Goal: Information Seeking & Learning: Find specific fact

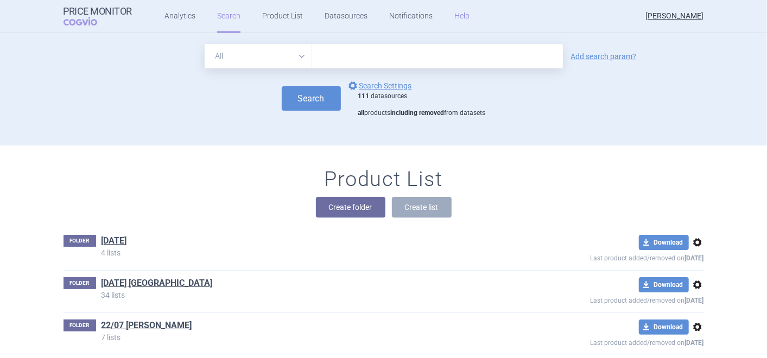
click at [454, 20] on link "Help" at bounding box center [461, 16] width 15 height 33
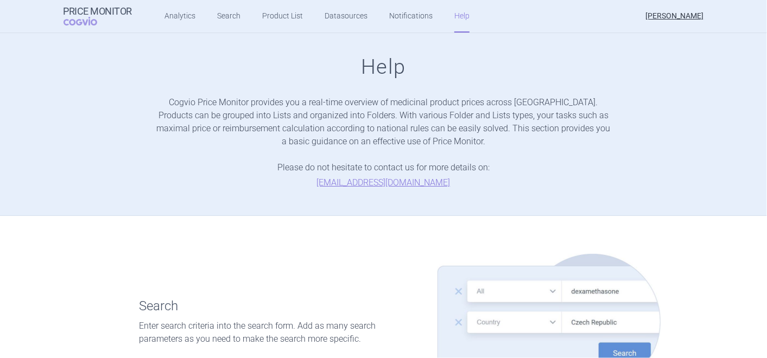
click at [199, 21] on ul "Analytics Search Product List Datasources Notifications Help" at bounding box center [303, 16] width 343 height 33
click at [170, 19] on link "Analytics" at bounding box center [179, 16] width 31 height 33
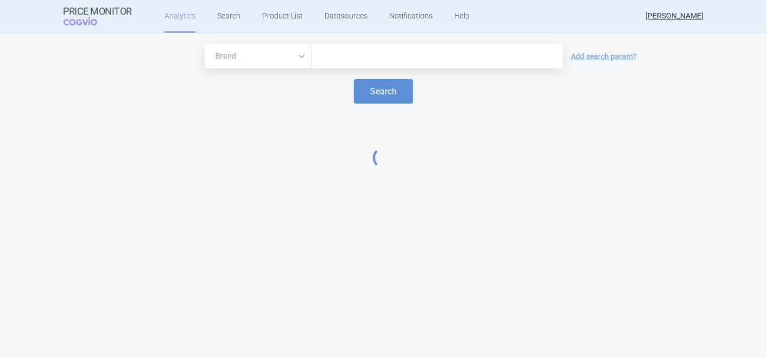
click at [399, 57] on input "text" at bounding box center [437, 56] width 240 height 14
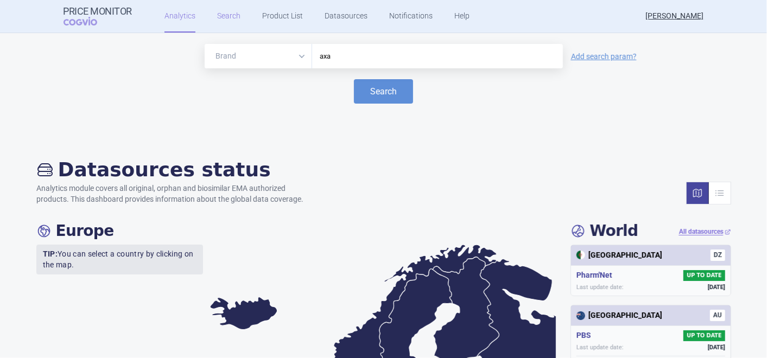
type input "axa"
click at [225, 14] on link "Search" at bounding box center [228, 16] width 23 height 33
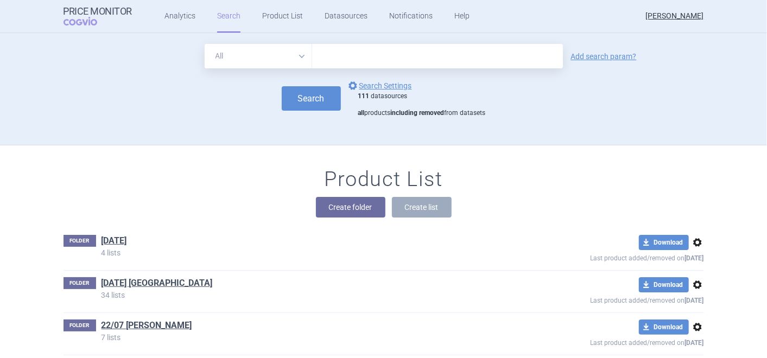
click at [371, 68] on input "text" at bounding box center [437, 56] width 251 height 24
type input "axatilimab"
click at [272, 103] on div "Search options Search Settings 111 datasources all products including removed f…" at bounding box center [383, 98] width 640 height 39
click at [290, 99] on button "Search" at bounding box center [311, 98] width 59 height 24
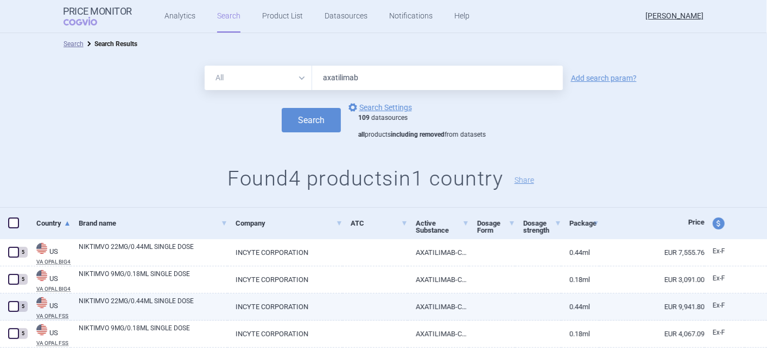
scroll to position [24, 0]
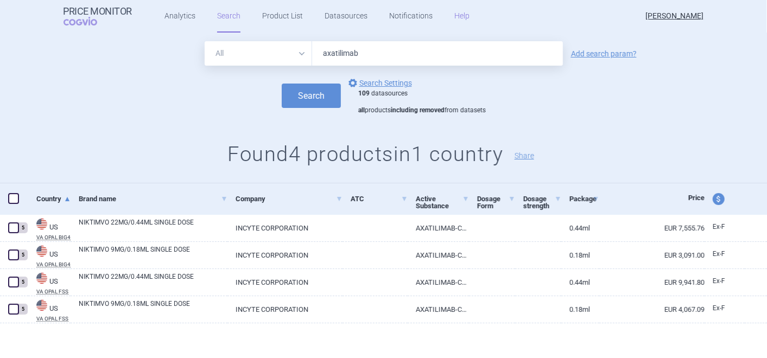
click at [456, 16] on link "Help" at bounding box center [461, 16] width 15 height 33
